Goal: Transaction & Acquisition: Download file/media

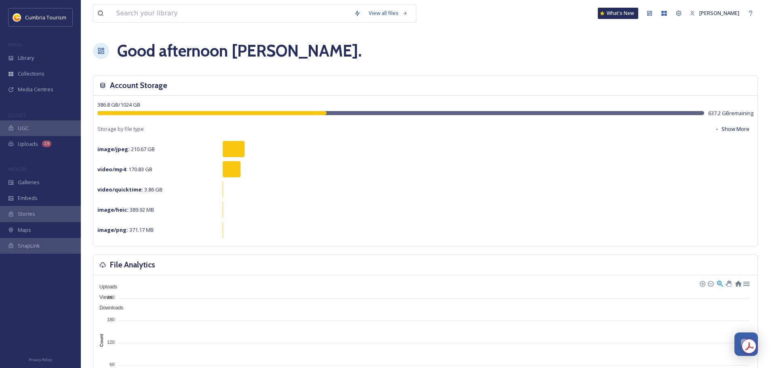
scroll to position [3171, 0]
click at [35, 60] on div "Library" at bounding box center [40, 58] width 81 height 16
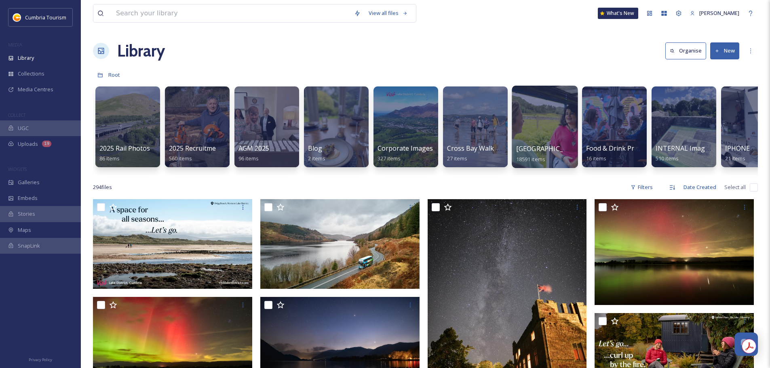
click at [546, 149] on span "[GEOGRAPHIC_DATA]" at bounding box center [549, 148] width 66 height 9
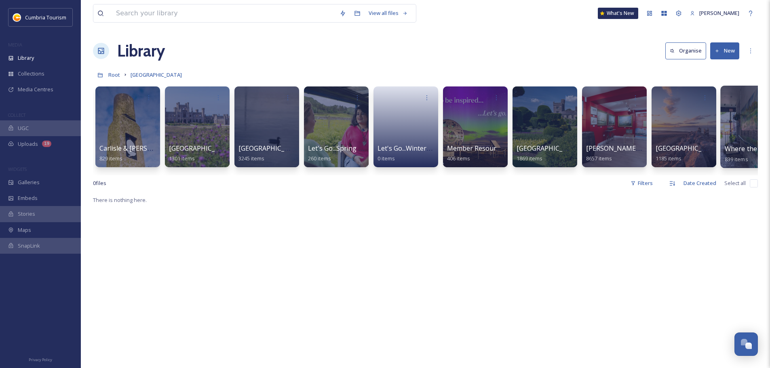
click at [736, 152] on span "Where the Lakes Meets the Dales" at bounding box center [777, 148] width 104 height 9
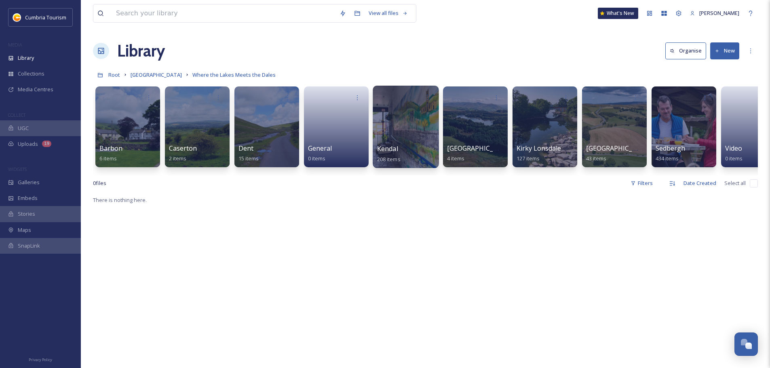
click at [406, 150] on div "Kendal 208 items" at bounding box center [406, 154] width 58 height 20
click at [388, 148] on span "Kendal" at bounding box center [387, 148] width 21 height 9
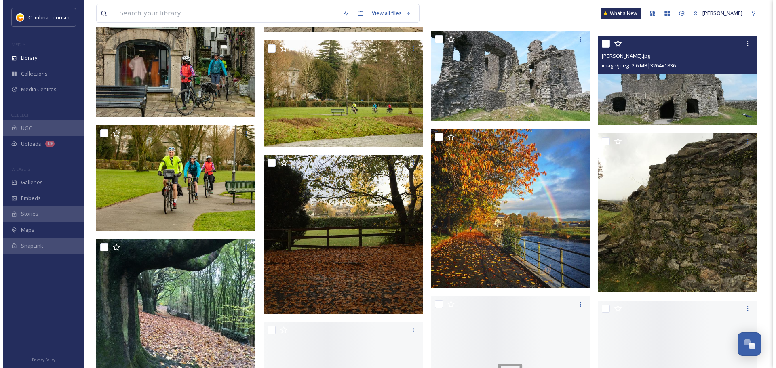
scroll to position [5298, 0]
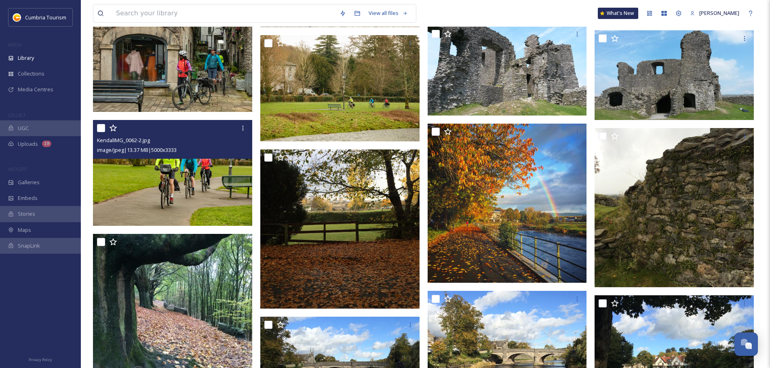
click at [169, 175] on img at bounding box center [172, 173] width 159 height 106
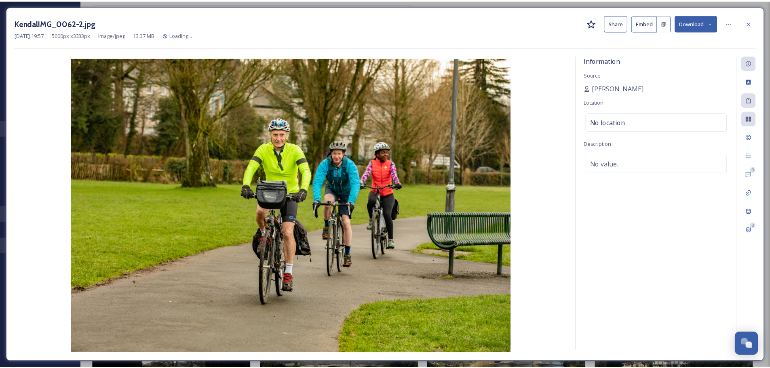
scroll to position [5347, 0]
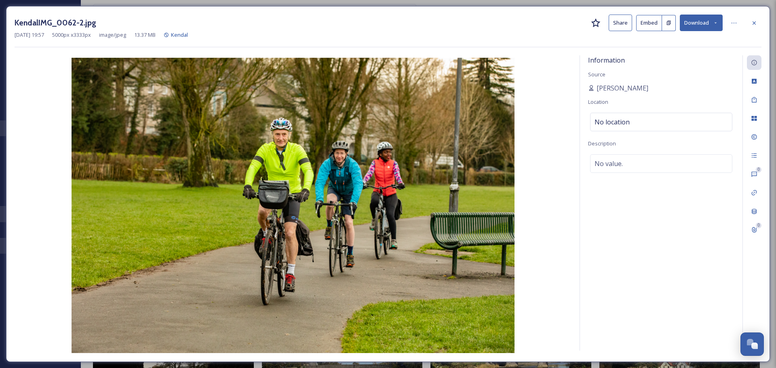
click at [713, 23] on button "Download" at bounding box center [701, 23] width 43 height 17
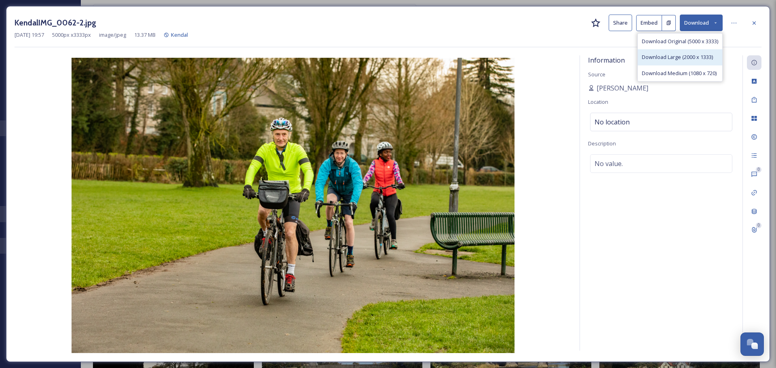
click at [690, 51] on div "Download Large (2000 x 1333)" at bounding box center [680, 57] width 85 height 16
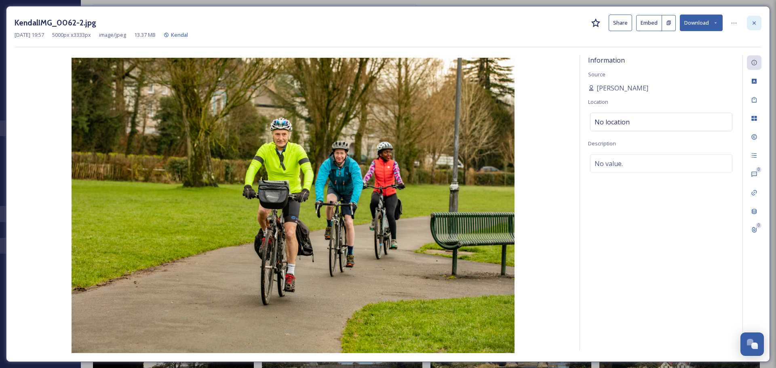
click at [753, 20] on icon at bounding box center [754, 23] width 6 height 6
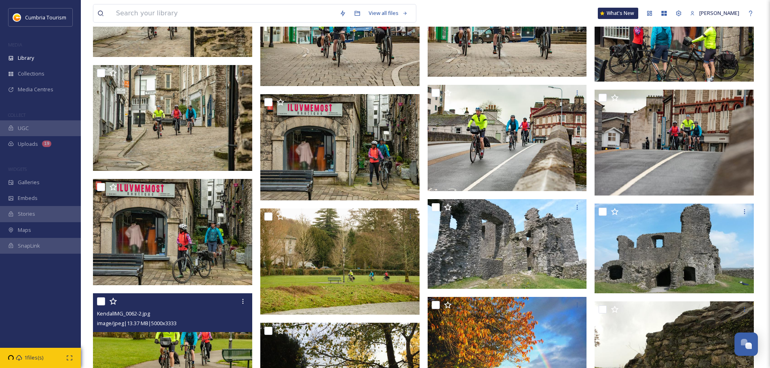
scroll to position [5118, 0]
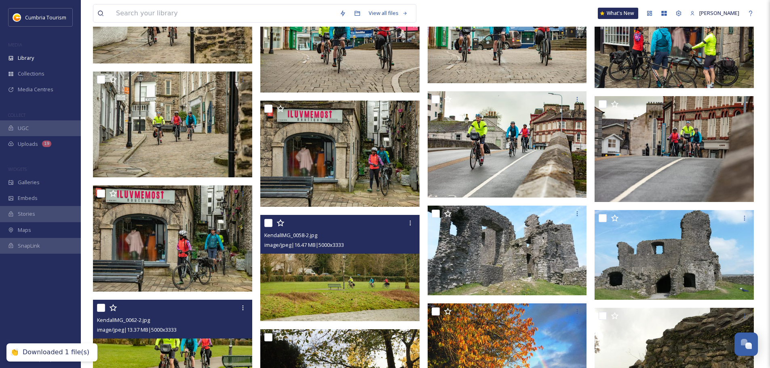
click at [349, 277] on img at bounding box center [339, 268] width 159 height 106
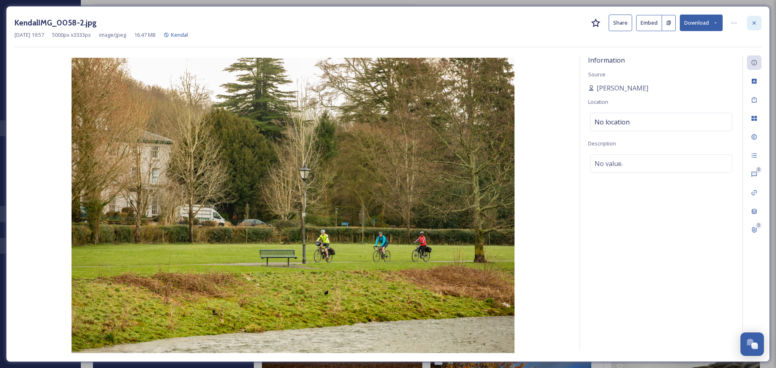
click at [757, 23] on icon at bounding box center [754, 23] width 6 height 6
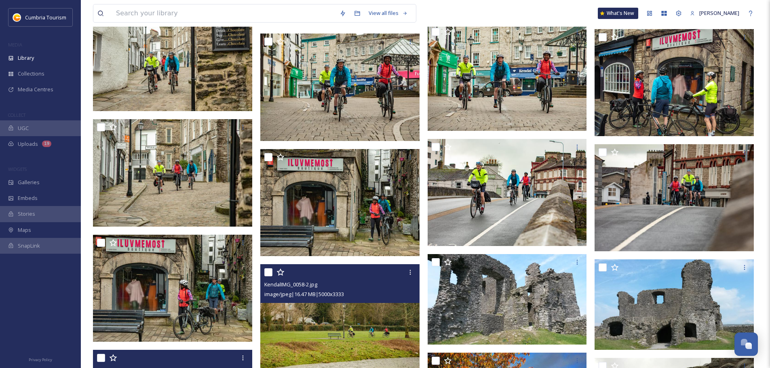
scroll to position [4795, 0]
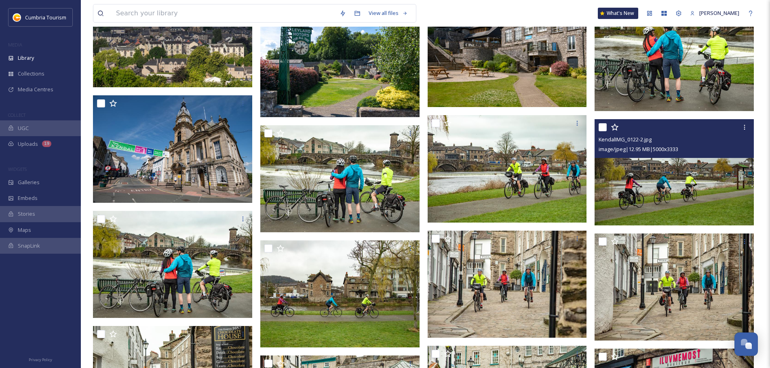
click at [673, 201] on img at bounding box center [674, 172] width 159 height 106
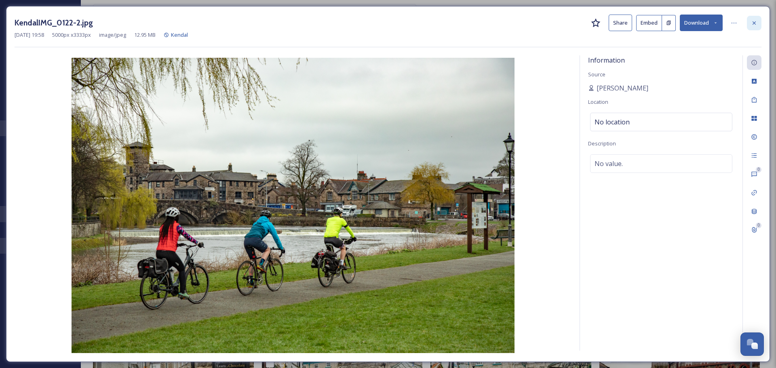
click at [751, 17] on div at bounding box center [754, 23] width 15 height 15
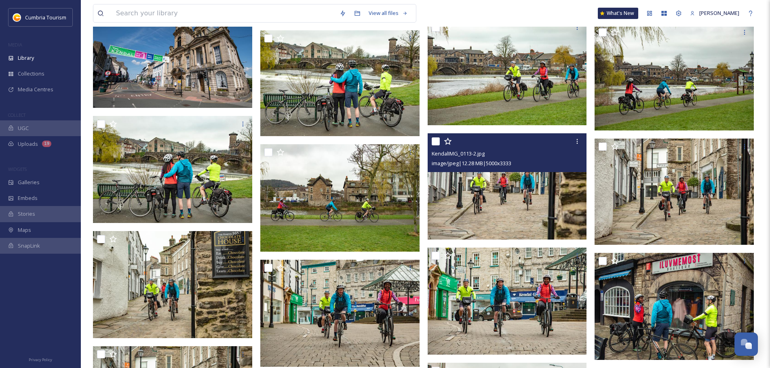
scroll to position [4876, 0]
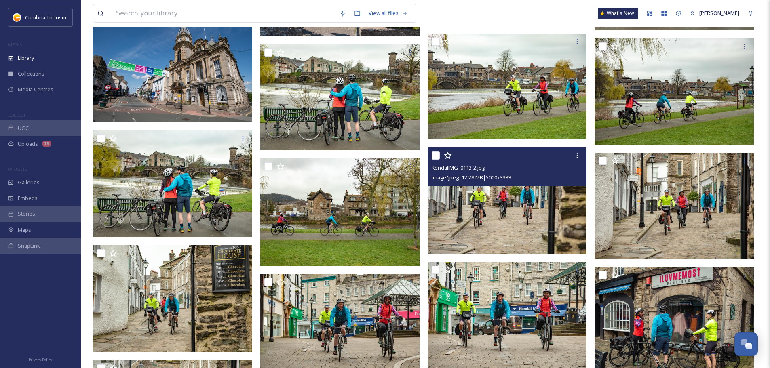
click at [518, 226] on img at bounding box center [507, 201] width 159 height 106
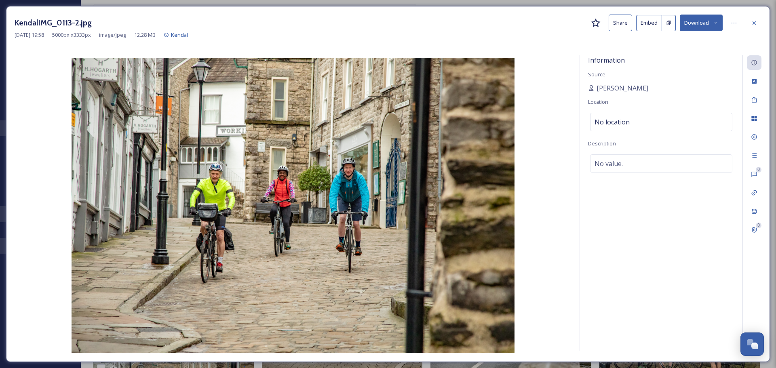
click at [705, 25] on button "Download" at bounding box center [701, 23] width 43 height 17
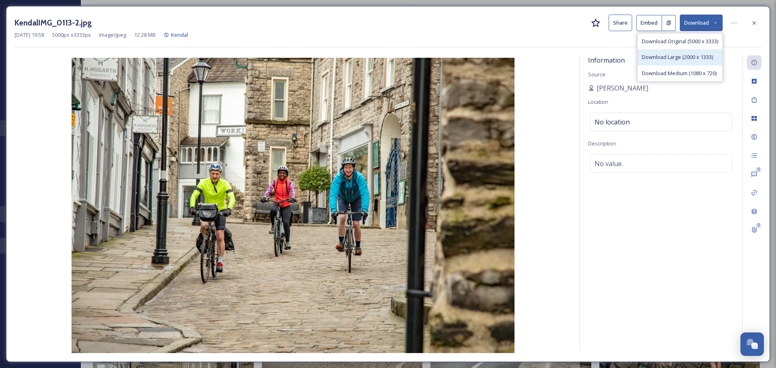
click at [699, 52] on div "Download Large (2000 x 1333)" at bounding box center [680, 57] width 85 height 16
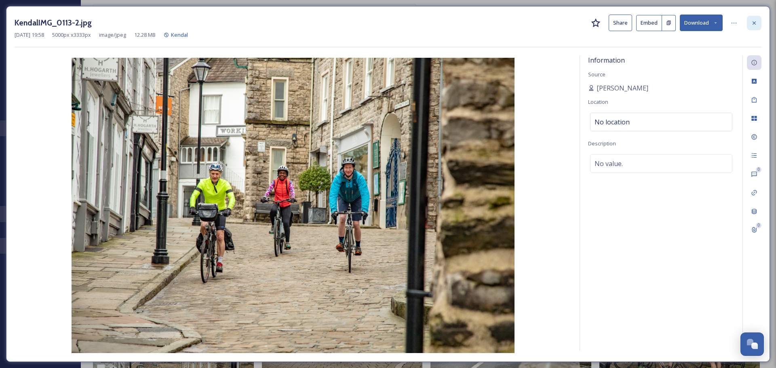
click at [753, 17] on div at bounding box center [754, 23] width 15 height 15
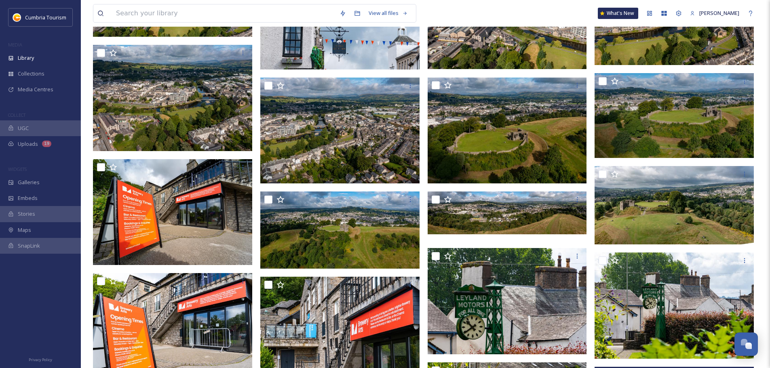
scroll to position [2292, 0]
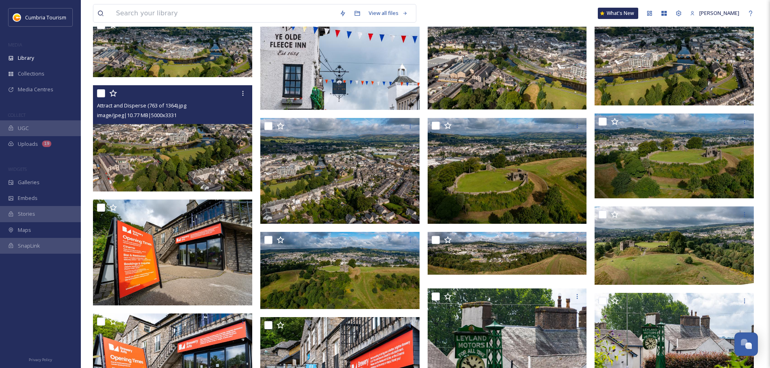
click at [208, 151] on img at bounding box center [172, 138] width 159 height 106
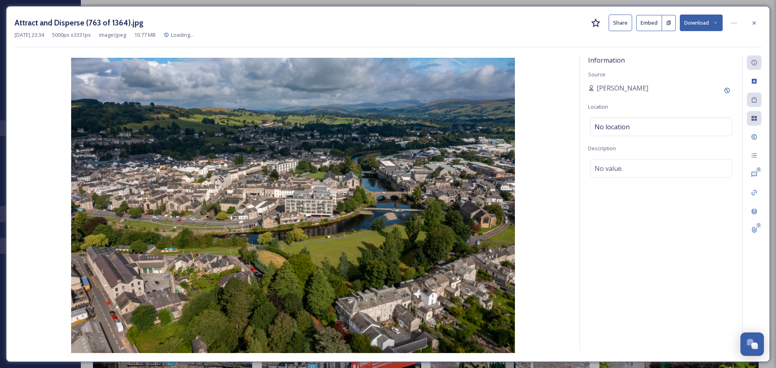
click at [698, 24] on button "Download" at bounding box center [701, 23] width 43 height 17
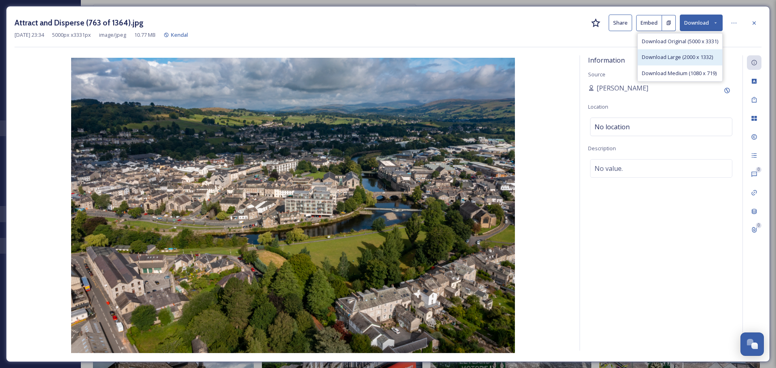
click at [680, 55] on span "Download Large (2000 x 1332)" at bounding box center [677, 57] width 71 height 8
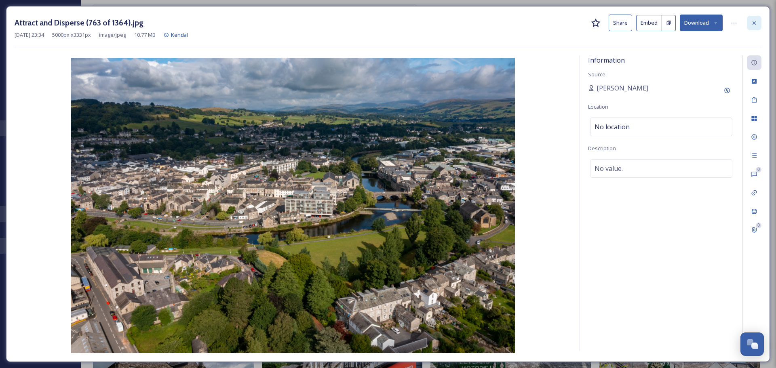
drag, startPoint x: 764, startPoint y: 23, endPoint x: 756, endPoint y: 22, distance: 8.1
click at [764, 22] on div "Attract and Disperse (763 of 1364).jpg Share Embed Download [DATE] 23:34 5000 p…" at bounding box center [388, 184] width 764 height 356
click at [756, 22] on icon at bounding box center [754, 23] width 6 height 6
